Goal: Task Accomplishment & Management: Use online tool/utility

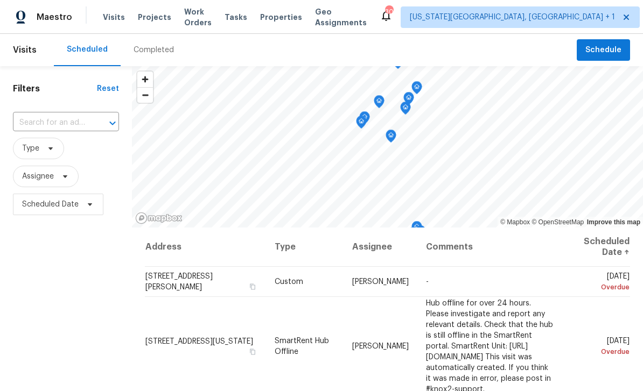
click at [245, 13] on span "Tasks" at bounding box center [235, 17] width 23 height 8
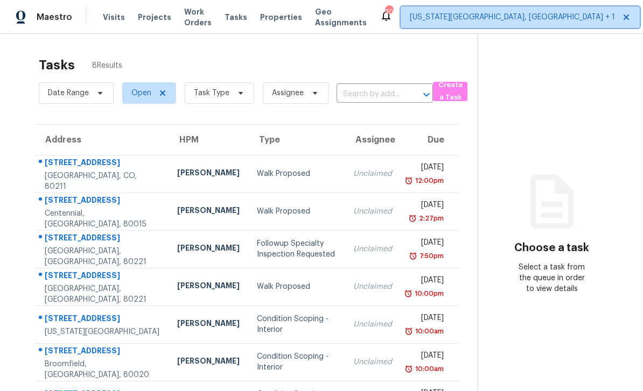
click at [508, 21] on span "Colorado Springs, CO + 1" at bounding box center [512, 17] width 205 height 11
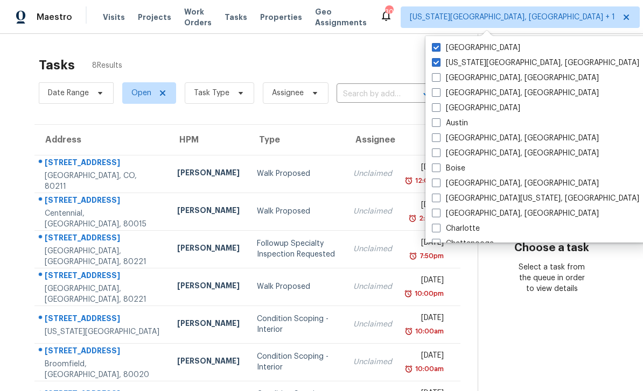
click at [433, 44] on span at bounding box center [436, 47] width 9 height 9
click at [433, 44] on input "[GEOGRAPHIC_DATA]" at bounding box center [435, 46] width 7 height 7
checkbox input "false"
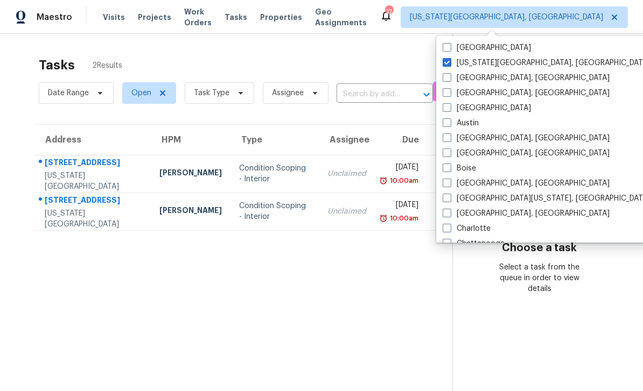
click at [29, 269] on section "Tasks 2 Results Date Range Open Task Type Assignee ​ Create a Task Address HPM …" at bounding box center [234, 238] width 435 height 374
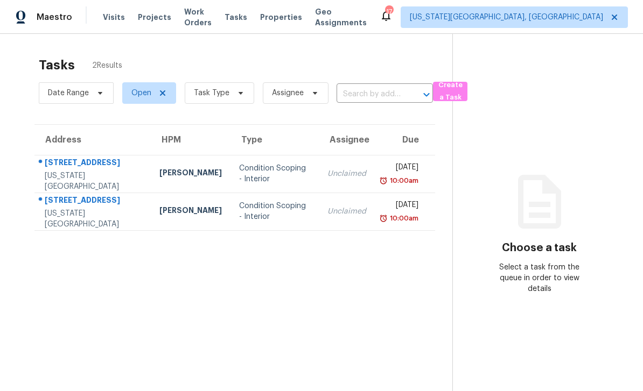
click at [199, 17] on span "Work Orders" at bounding box center [197, 17] width 27 height 22
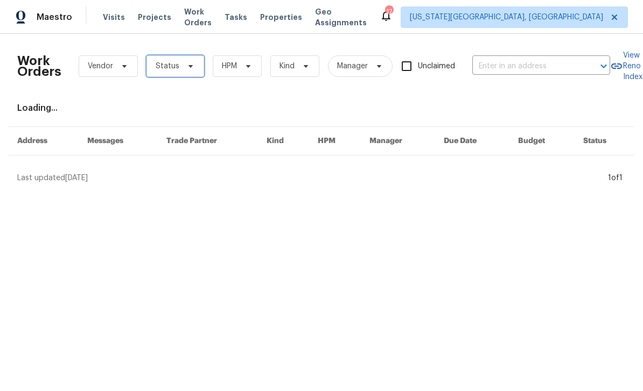
click at [188, 68] on icon at bounding box center [190, 66] width 9 height 9
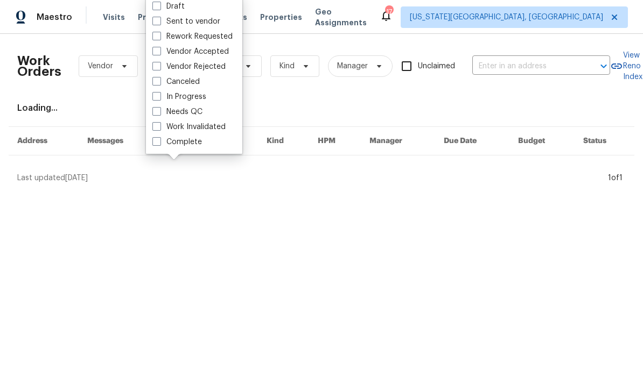
click at [159, 110] on span at bounding box center [156, 111] width 9 height 9
click at [159, 110] on input "Needs QC" at bounding box center [155, 110] width 7 height 7
checkbox input "true"
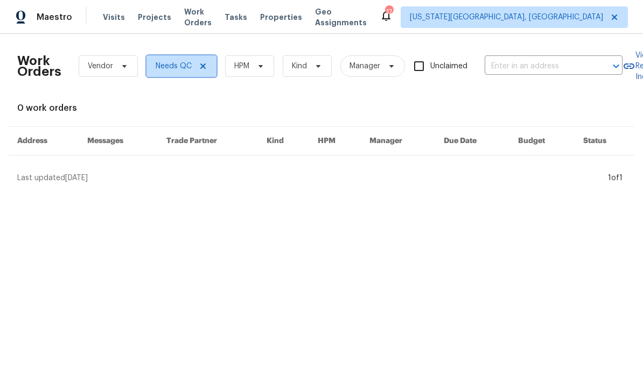
click at [213, 66] on span "Needs QC" at bounding box center [181, 66] width 70 height 22
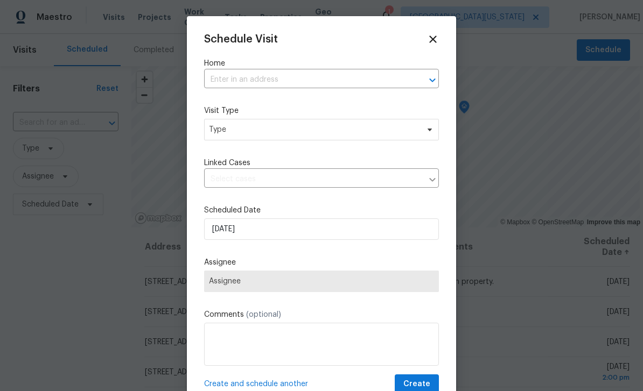
click at [428, 41] on icon at bounding box center [433, 39] width 12 height 12
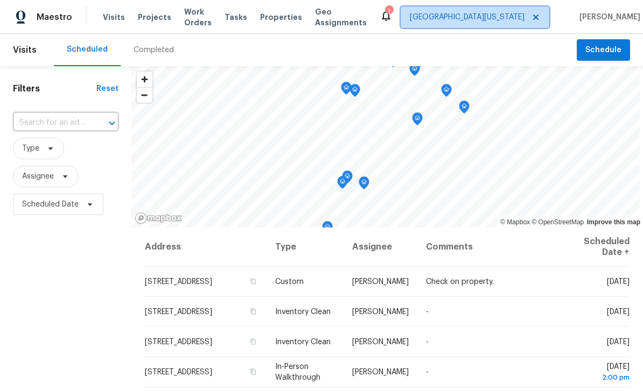
click at [531, 19] on icon at bounding box center [535, 17] width 9 height 9
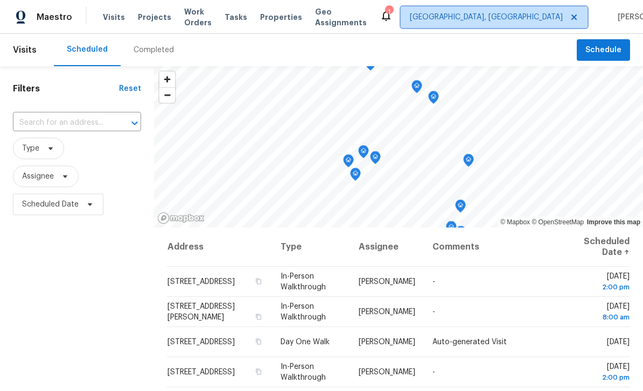
click at [497, 18] on span "[GEOGRAPHIC_DATA], [GEOGRAPHIC_DATA]" at bounding box center [486, 17] width 153 height 11
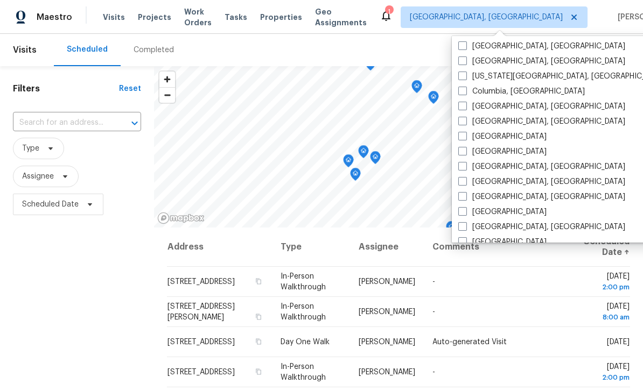
scroll to position [194, 0]
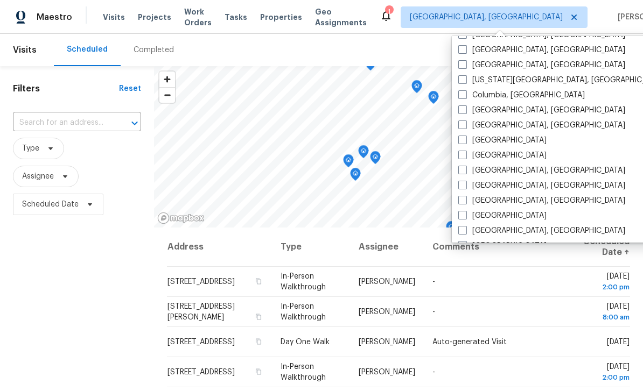
click at [458, 85] on label "[US_STATE][GEOGRAPHIC_DATA], [GEOGRAPHIC_DATA]" at bounding box center [561, 80] width 207 height 11
click at [458, 82] on input "[US_STATE][GEOGRAPHIC_DATA], [GEOGRAPHIC_DATA]" at bounding box center [461, 78] width 7 height 7
checkbox input "true"
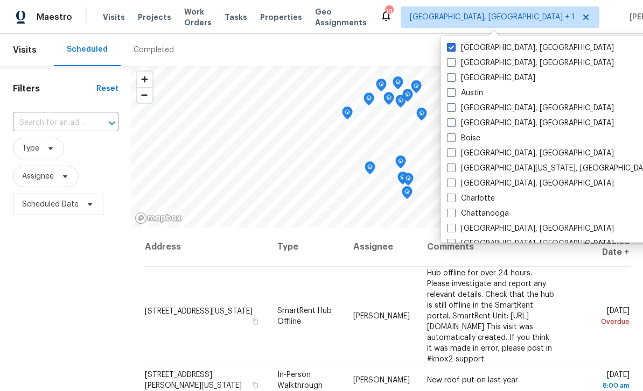
click at [452, 44] on span at bounding box center [451, 47] width 9 height 9
click at [452, 44] on input "[GEOGRAPHIC_DATA], [GEOGRAPHIC_DATA]" at bounding box center [450, 46] width 7 height 7
checkbox input "false"
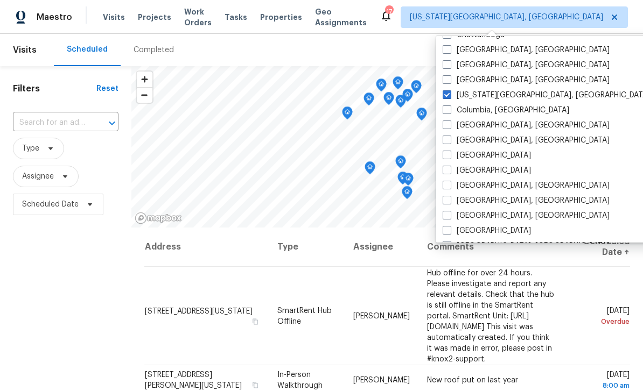
scroll to position [181, 0]
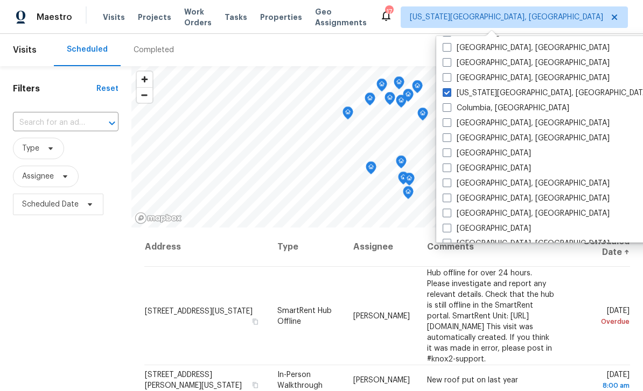
click at [609, 47] on span "Schedule" at bounding box center [603, 50] width 36 height 13
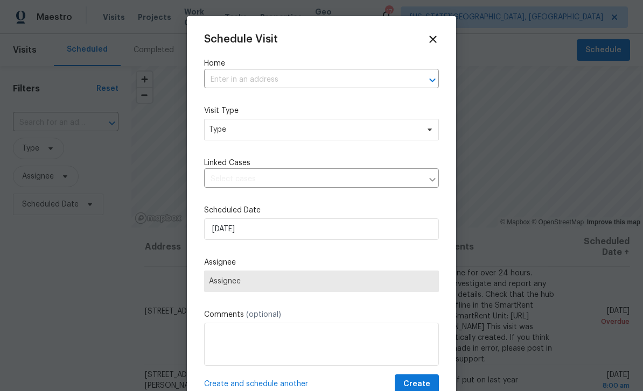
click at [301, 95] on div "Schedule Visit Home ​ Visit Type Type Linked Cases ​ Scheduled Date [DATE] Assi…" at bounding box center [321, 213] width 235 height 361
click at [326, 88] on input "text" at bounding box center [306, 80] width 205 height 17
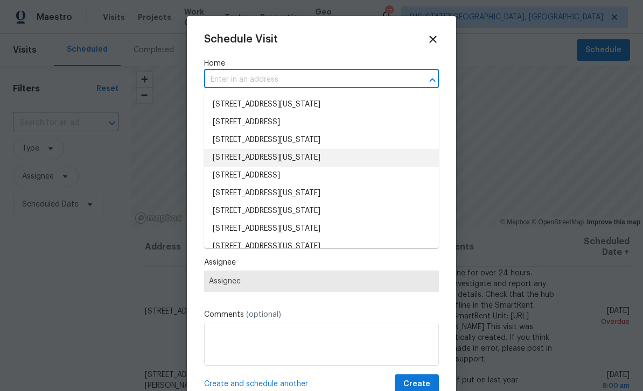
click at [335, 154] on li "[STREET_ADDRESS][US_STATE]" at bounding box center [321, 158] width 235 height 18
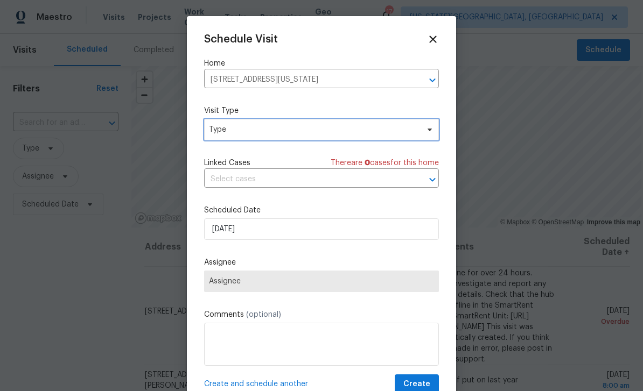
click at [343, 139] on span "Type" at bounding box center [321, 130] width 235 height 22
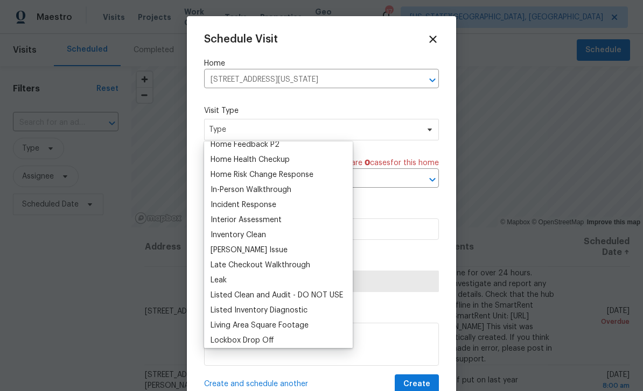
scroll to position [0, 0]
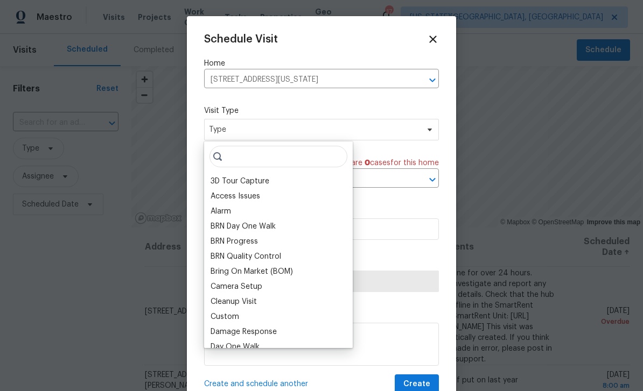
click at [276, 189] on div "Access Issues" at bounding box center [278, 196] width 142 height 15
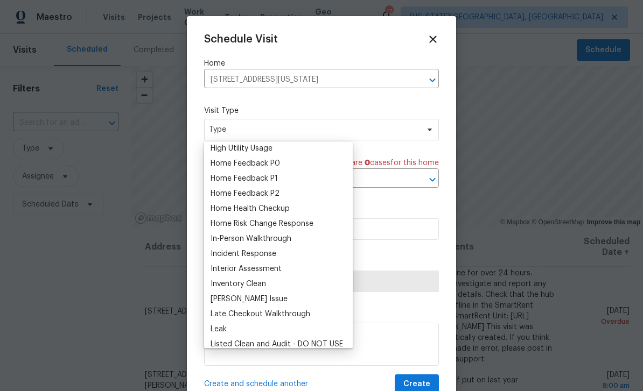
scroll to position [325, 0]
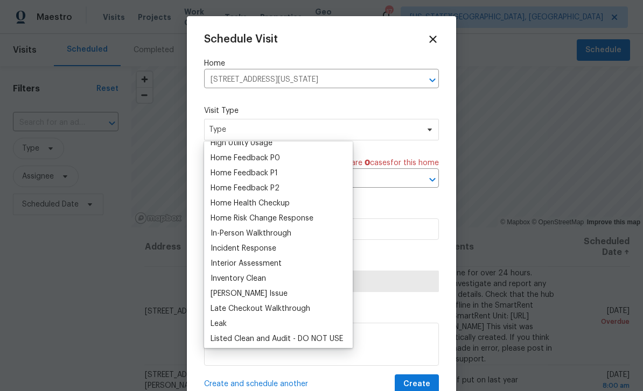
click at [272, 231] on div "In-Person Walkthrough" at bounding box center [250, 233] width 81 height 11
type input "[DATE] 12:00 pm"
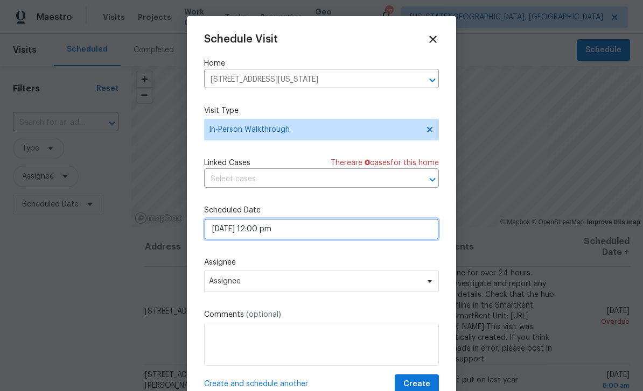
click at [334, 238] on input "[DATE] 12:00 pm" at bounding box center [321, 230] width 235 height 22
select select "pm"
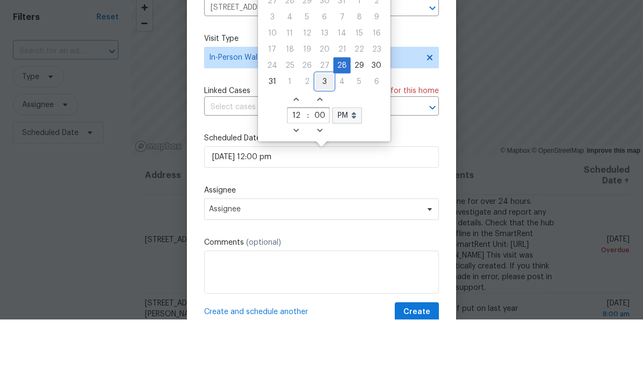
click at [321, 146] on div "3" at bounding box center [324, 153] width 18 height 15
type input "[DATE] 12:00 pm"
select select "8"
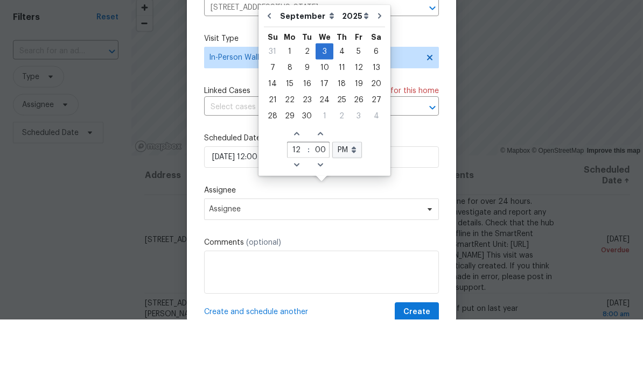
scroll to position [34, 0]
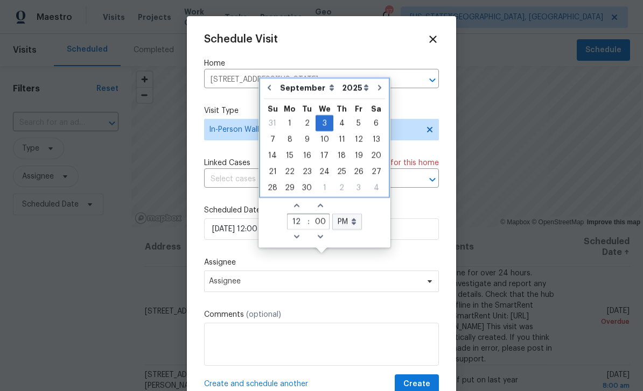
click at [274, 77] on button "Go to previous month" at bounding box center [269, 88] width 16 height 22
type input "[DATE] 12:00 pm"
select select "7"
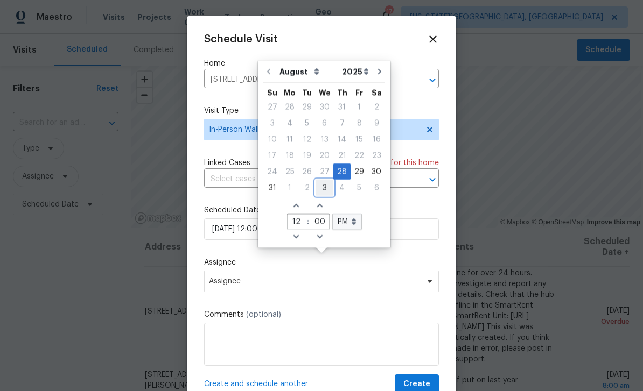
click at [324, 180] on div "3" at bounding box center [324, 187] width 18 height 15
type input "[DATE] 12:00 pm"
select select "8"
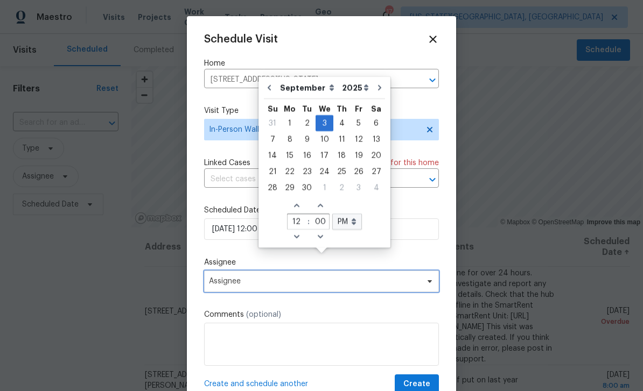
click at [315, 292] on span "Assignee" at bounding box center [321, 282] width 235 height 22
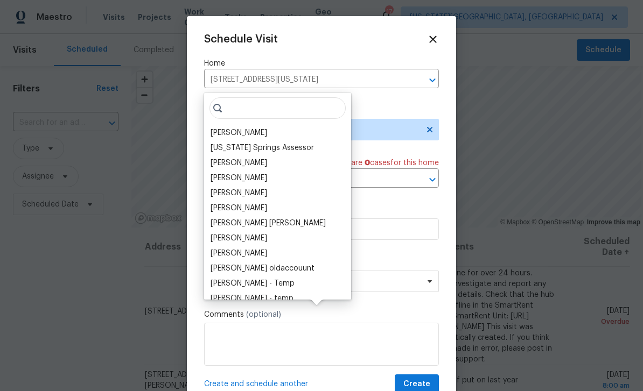
click at [238, 128] on div "[PERSON_NAME]" at bounding box center [238, 133] width 57 height 11
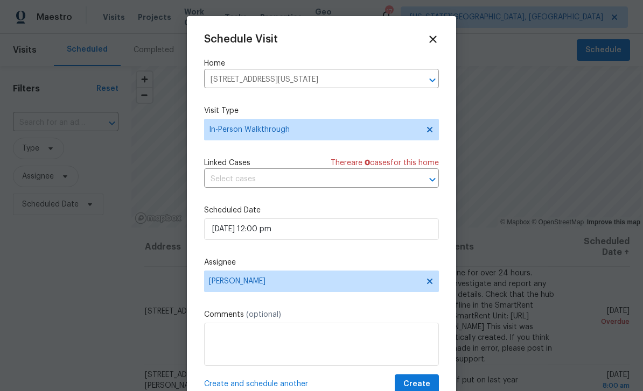
click at [431, 39] on icon at bounding box center [433, 39] width 12 height 12
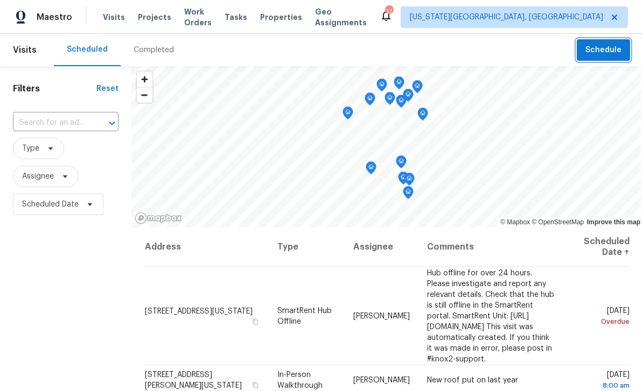
scroll to position [0, 0]
click at [208, 19] on span "Work Orders" at bounding box center [197, 17] width 27 height 22
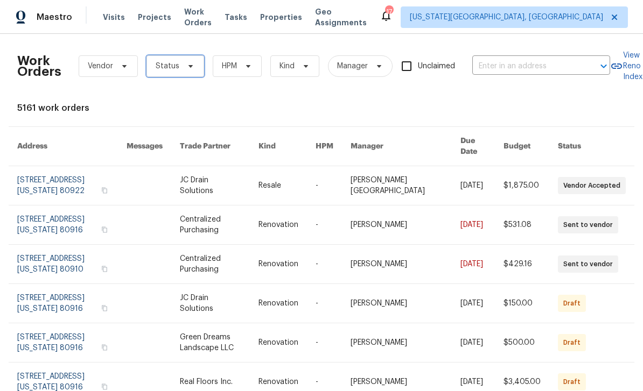
click at [195, 65] on span "Status" at bounding box center [175, 66] width 58 height 22
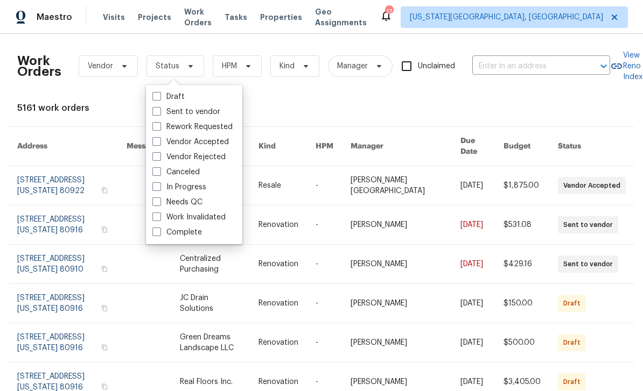
click at [156, 206] on span at bounding box center [156, 202] width 9 height 9
click at [156, 204] on input "Needs QC" at bounding box center [155, 200] width 7 height 7
checkbox input "true"
